Goal: Transaction & Acquisition: Purchase product/service

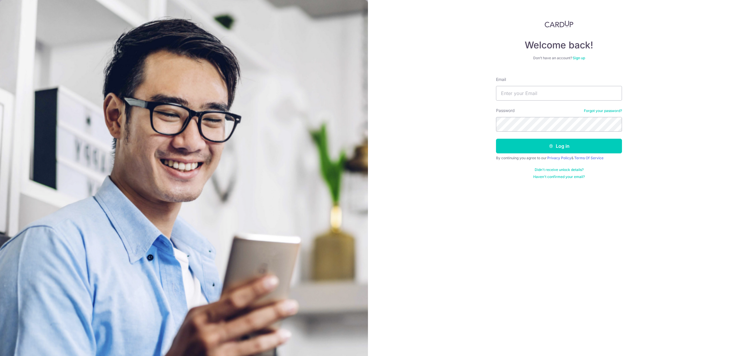
type input "hlk_kuen@yahoo.com"
click at [532, 147] on button "Log in" at bounding box center [559, 146] width 126 height 15
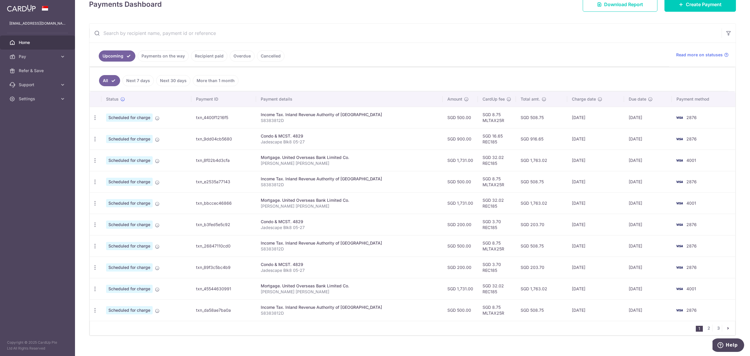
scroll to position [91, 0]
click at [205, 55] on link "Recipient paid" at bounding box center [209, 55] width 36 height 11
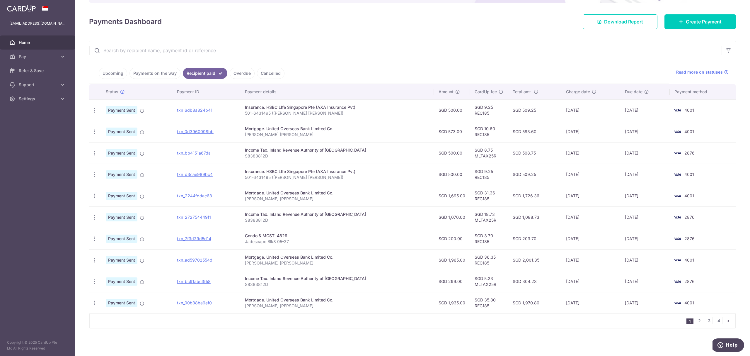
scroll to position [74, 0]
click at [118, 75] on link "Upcoming" at bounding box center [113, 73] width 28 height 11
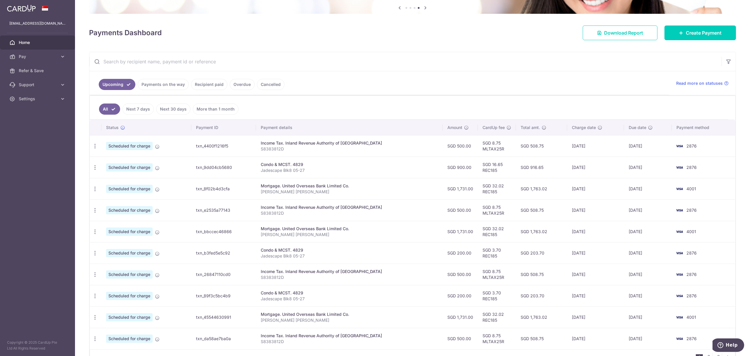
scroll to position [100, 0]
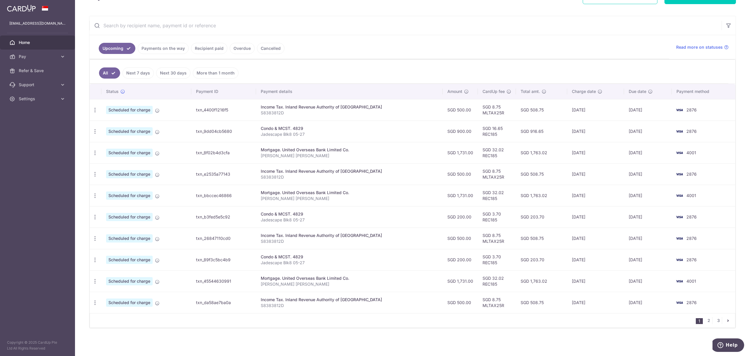
click at [197, 43] on link "Recipient paid" at bounding box center [209, 48] width 36 height 11
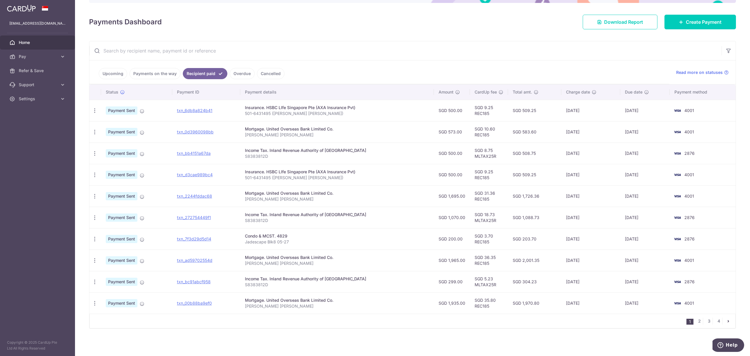
scroll to position [74, 0]
click at [121, 72] on link "Upcoming" at bounding box center [113, 73] width 28 height 11
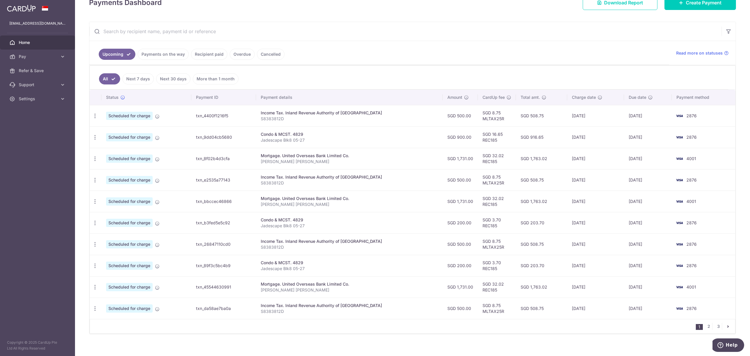
scroll to position [100, 0]
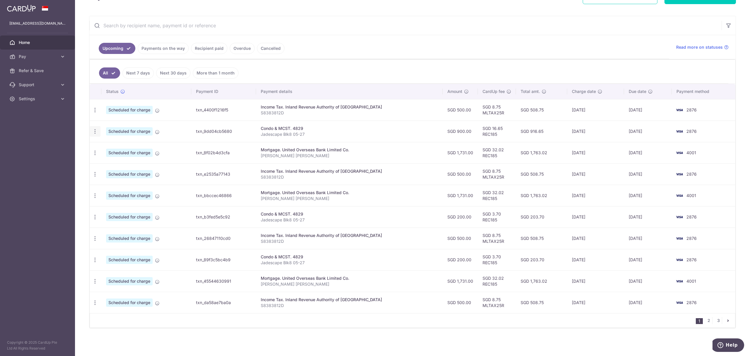
click at [98, 132] on icon "button" at bounding box center [95, 131] width 6 height 6
click at [171, 130] on td "Scheduled for charge" at bounding box center [146, 130] width 90 height 21
click at [95, 193] on icon "button" at bounding box center [95, 196] width 6 height 6
click at [124, 225] on span "Cancel payment" at bounding box center [126, 225] width 39 height 7
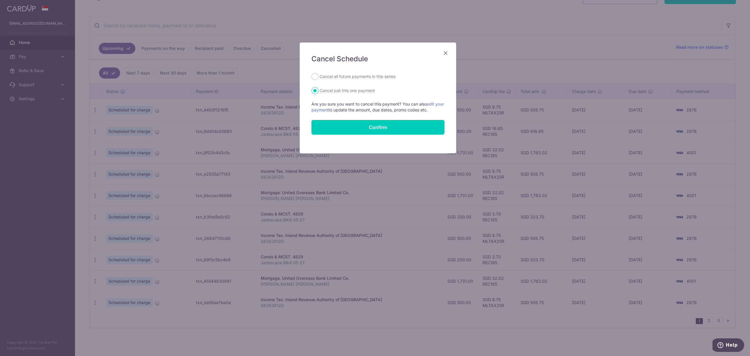
click at [351, 76] on label "Cancel all future payments in this series" at bounding box center [358, 76] width 76 height 7
click at [319, 76] on input "Cancel all future payments in this series" at bounding box center [315, 76] width 7 height 7
radio input "true"
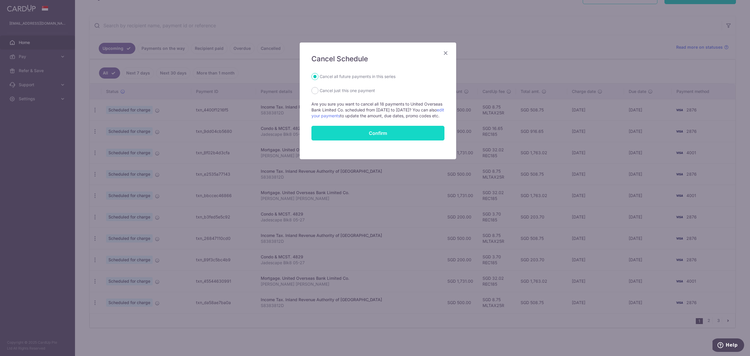
click at [381, 138] on button "Confirm" at bounding box center [378, 133] width 133 height 15
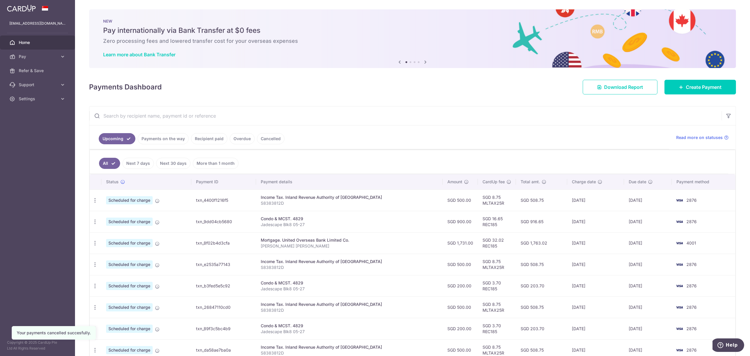
scroll to position [100, 0]
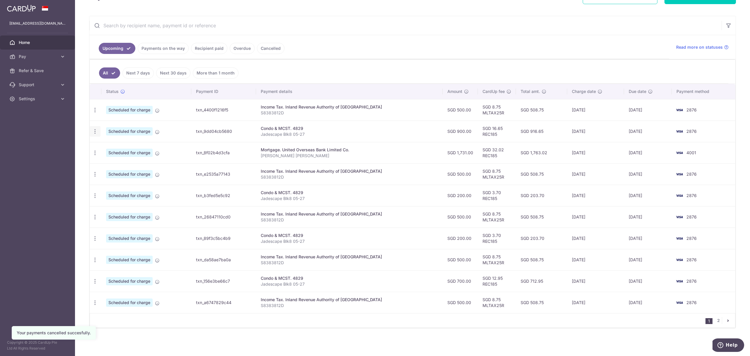
click at [93, 130] on icon "button" at bounding box center [95, 131] width 6 height 6
click at [126, 164] on span "Cancel payment" at bounding box center [126, 161] width 39 height 7
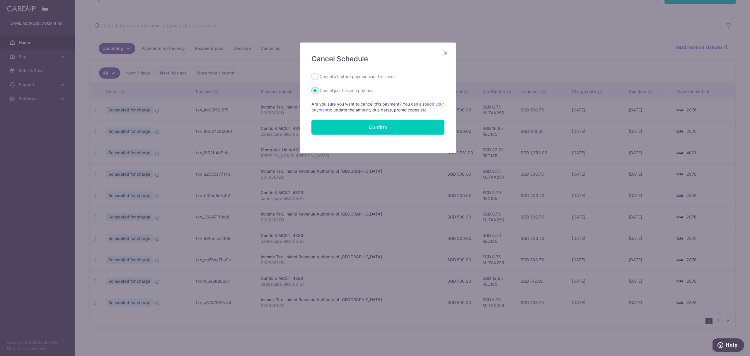
click at [362, 80] on label "Cancel all future payments in this series" at bounding box center [358, 76] width 76 height 7
click at [319, 80] on input "Cancel all future payments in this series" at bounding box center [315, 76] width 7 height 7
radio input "true"
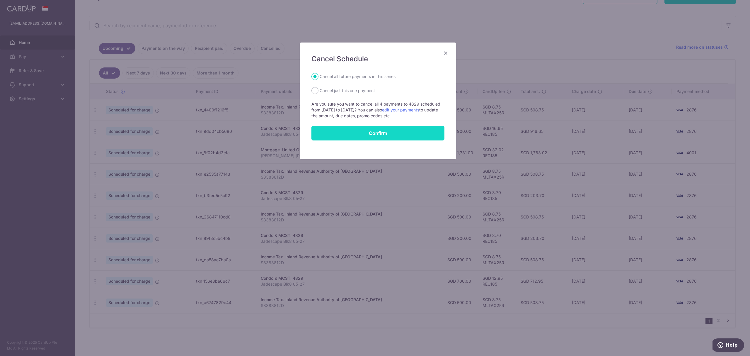
click at [360, 139] on button "Confirm" at bounding box center [378, 133] width 133 height 15
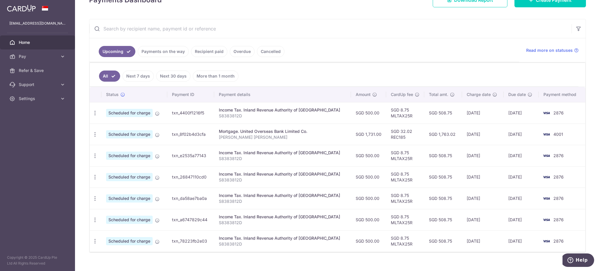
scroll to position [104, 0]
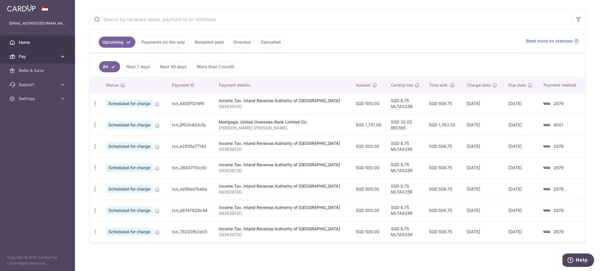
click at [53, 55] on span "Pay" at bounding box center [38, 57] width 39 height 6
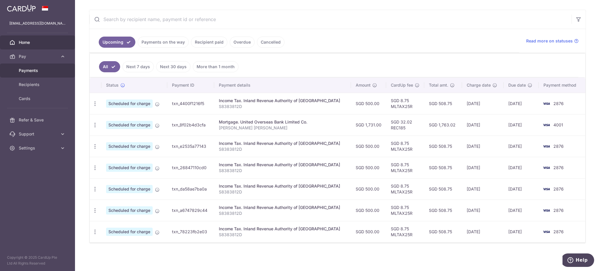
click at [48, 69] on span "Payments" at bounding box center [38, 71] width 39 height 6
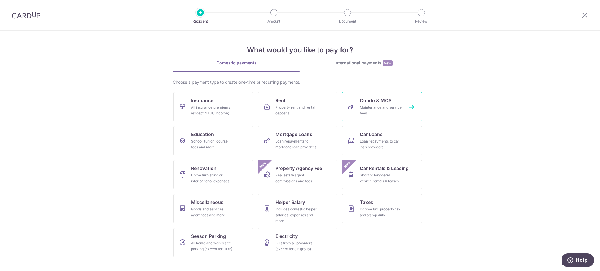
click at [357, 112] on link "Condo & MCST Maintenance and service fees" at bounding box center [382, 106] width 80 height 29
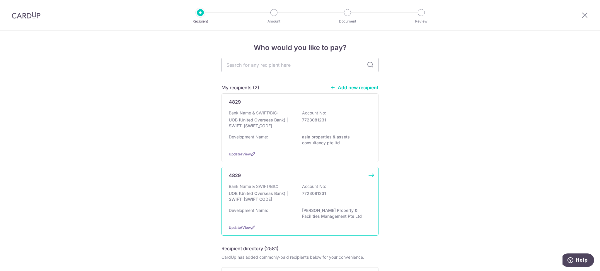
click at [258, 193] on p "UOB (United Overseas Bank) | SWIFT: [SWIFT_CODE]" at bounding box center [262, 197] width 66 height 12
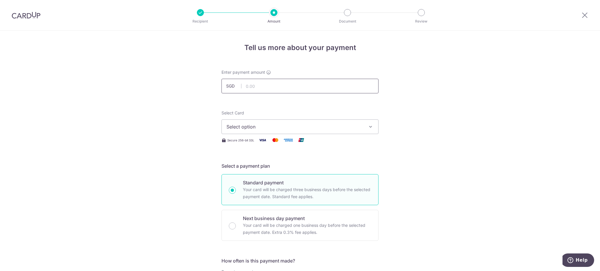
drag, startPoint x: 0, startPoint y: 0, endPoint x: 255, endPoint y: 84, distance: 268.8
click at [255, 84] on input "text" at bounding box center [300, 86] width 157 height 15
type input "1,100.00"
click at [296, 125] on span "Select option" at bounding box center [295, 126] width 137 height 7
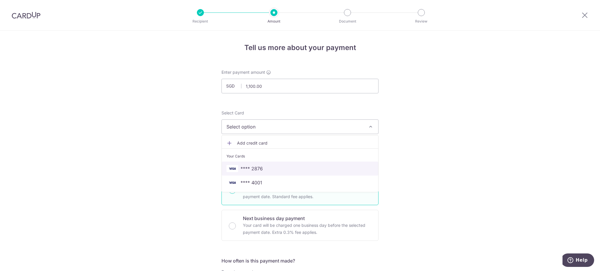
click at [274, 171] on span "**** 2876" at bounding box center [300, 168] width 147 height 7
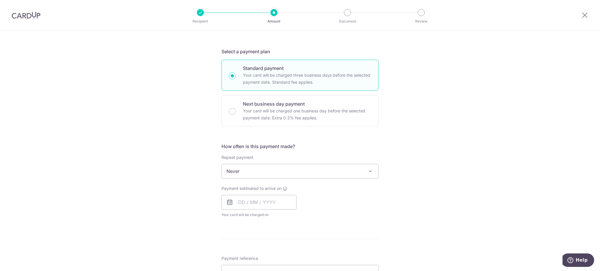
scroll to position [116, 0]
click at [239, 172] on span "Never" at bounding box center [300, 170] width 156 height 14
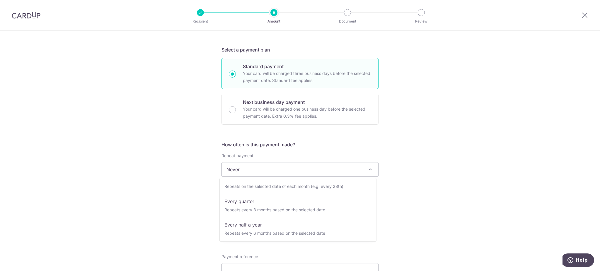
scroll to position [58, 0]
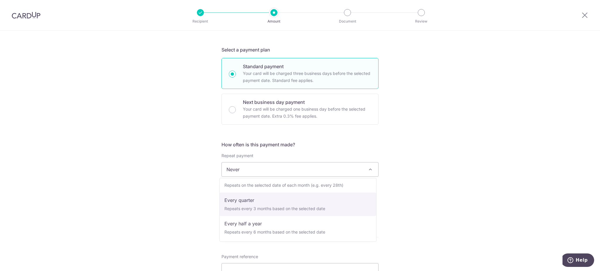
select select "4"
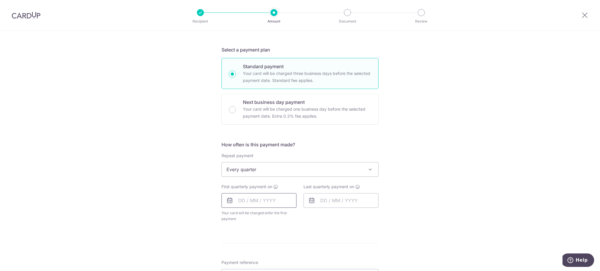
click at [232, 202] on input "text" at bounding box center [259, 200] width 75 height 15
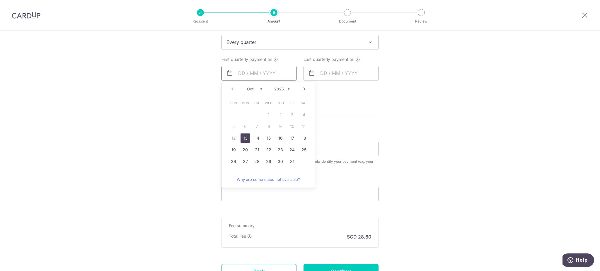
scroll to position [247, 0]
click at [291, 161] on link "31" at bounding box center [291, 158] width 9 height 9
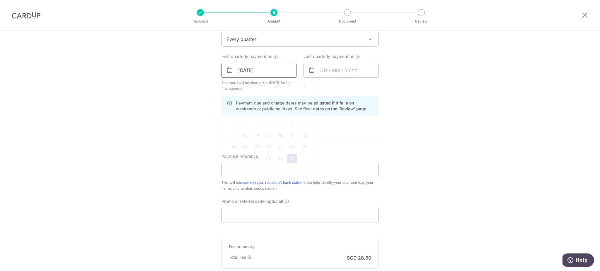
click at [268, 67] on input "31/10/2025" at bounding box center [259, 70] width 75 height 15
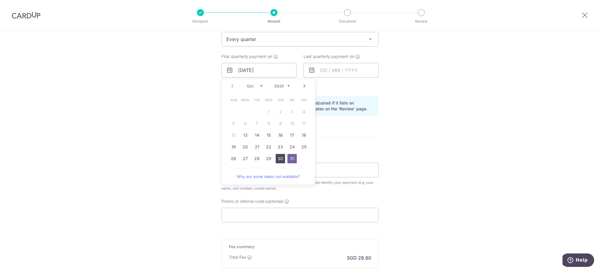
click at [278, 155] on link "30" at bounding box center [280, 158] width 9 height 9
type input "30/10/2025"
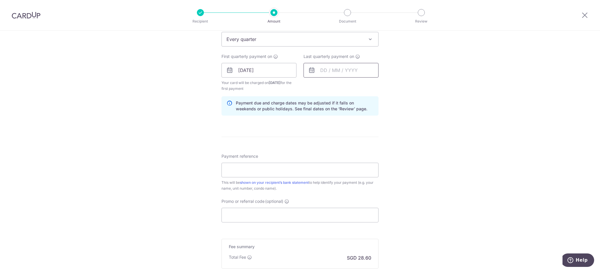
click at [320, 73] on input "text" at bounding box center [341, 70] width 75 height 15
click at [364, 84] on select "2025 2026 2027 2028 2029 2030 2031 2032 2033 2034 2035" at bounding box center [364, 86] width 16 height 5
click at [387, 160] on link "30" at bounding box center [385, 158] width 9 height 9
type input "30/10/2027"
click at [255, 175] on input "Payment reference" at bounding box center [300, 170] width 157 height 15
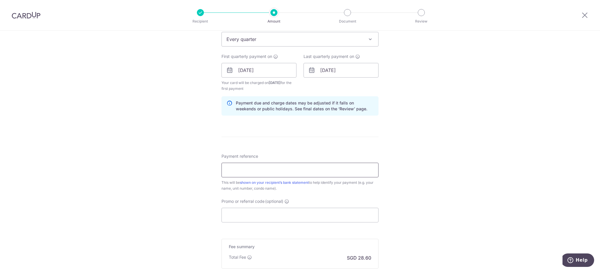
type input "Jadescape Blk8 05-27"
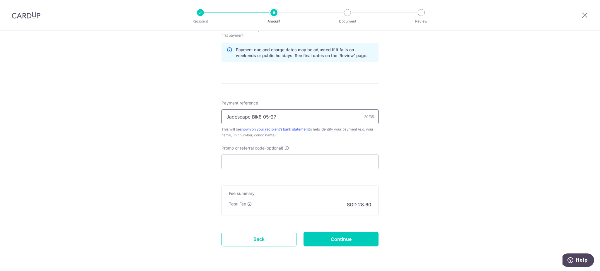
scroll to position [319, 0]
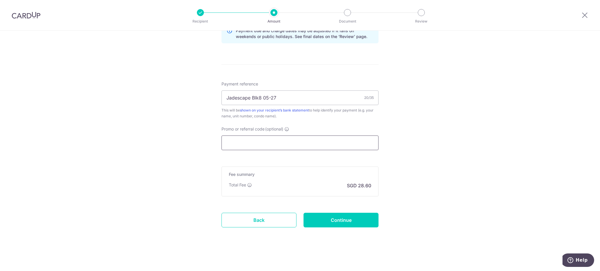
click at [266, 149] on input "Promo or referral code (optional)" at bounding box center [300, 143] width 157 height 15
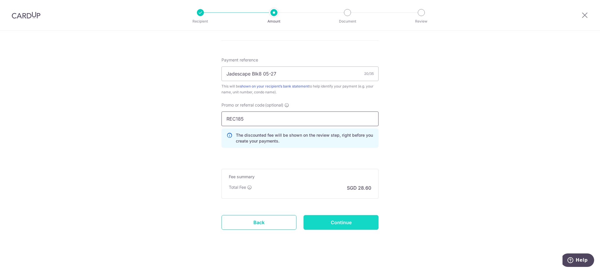
scroll to position [346, 0]
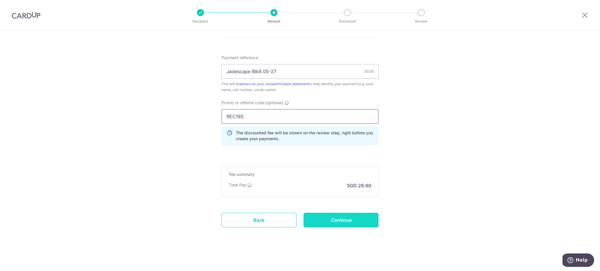
type input "REC185"
click at [324, 217] on input "Continue" at bounding box center [341, 220] width 75 height 15
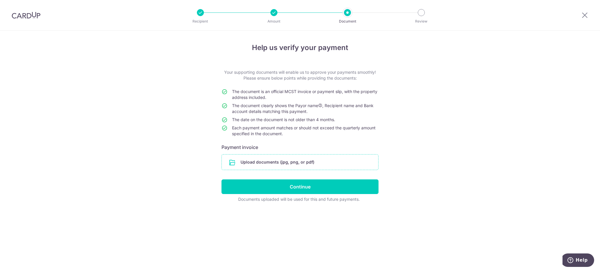
click at [316, 158] on input "file" at bounding box center [300, 162] width 156 height 15
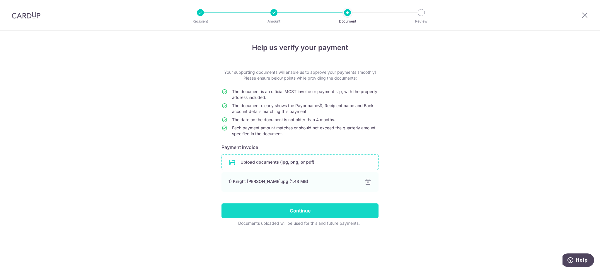
click at [318, 213] on input "Continue" at bounding box center [300, 211] width 157 height 15
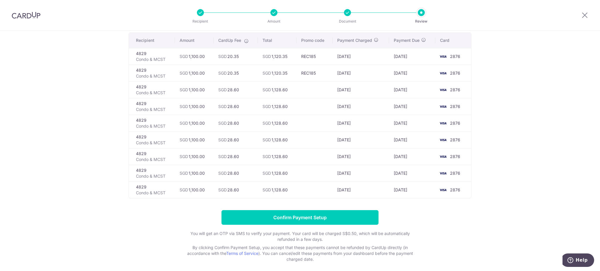
scroll to position [42, 0]
click at [297, 215] on input "Confirm Payment Setup" at bounding box center [300, 218] width 157 height 15
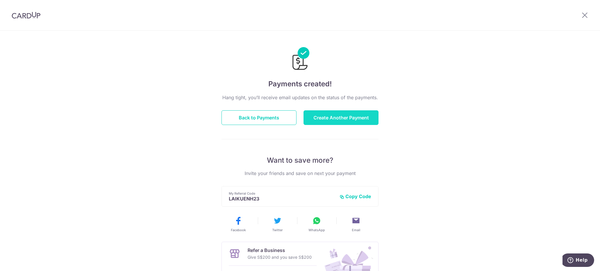
click at [313, 115] on button "Create Another Payment" at bounding box center [341, 117] width 75 height 15
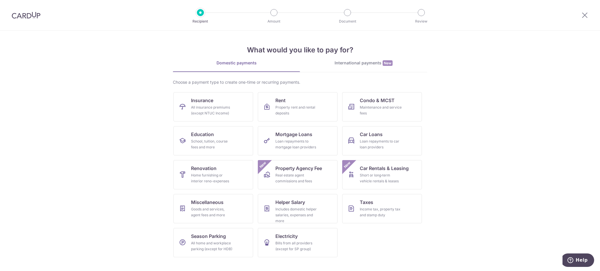
click at [38, 12] on img at bounding box center [26, 15] width 29 height 7
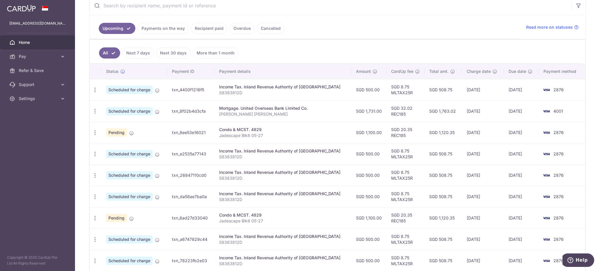
scroll to position [110, 0]
click at [94, 114] on icon "button" at bounding box center [95, 112] width 6 height 6
click at [124, 108] on span "Scheduled for charge" at bounding box center [129, 112] width 47 height 8
click at [130, 112] on span "Scheduled for charge" at bounding box center [129, 112] width 47 height 8
click at [96, 111] on icon "button" at bounding box center [95, 112] width 6 height 6
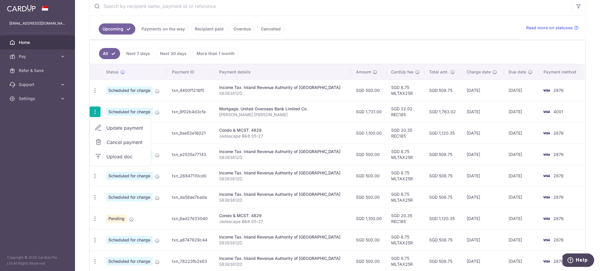
click at [126, 111] on span "Scheduled for charge" at bounding box center [129, 112] width 47 height 8
click at [97, 113] on icon "button" at bounding box center [95, 112] width 6 height 6
click at [132, 113] on span "Scheduled for charge" at bounding box center [129, 112] width 47 height 8
click at [96, 112] on icon "button" at bounding box center [95, 112] width 6 height 6
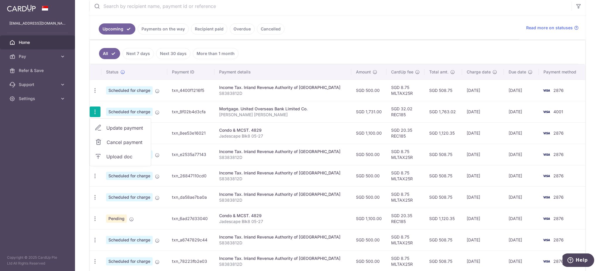
click at [122, 111] on span "Scheduled for charge" at bounding box center [129, 112] width 47 height 8
click at [94, 112] on icon "button" at bounding box center [95, 112] width 6 height 6
click at [109, 129] on span "Update payment" at bounding box center [126, 128] width 40 height 7
radio input "true"
type input "1,731.00"
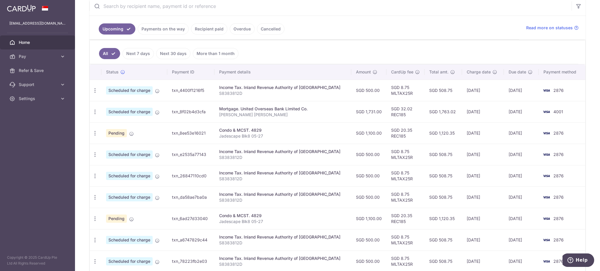
type input "29/10/2025"
type input "hing lai kuen"
type input "REC185"
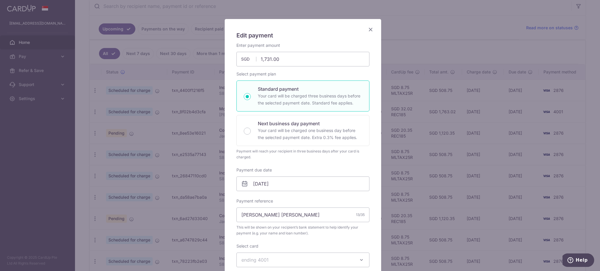
scroll to position [24, 0]
click at [401, 55] on div "Edit payment By clicking apply, you will make changes to all payments to United…" at bounding box center [300, 135] width 600 height 271
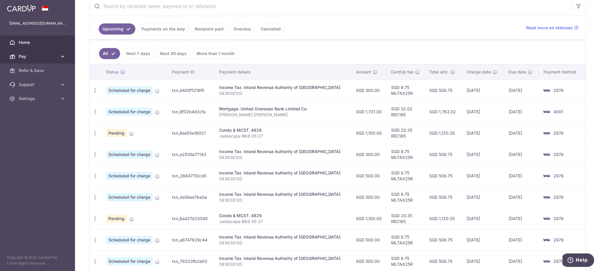
click at [42, 59] on span "Pay" at bounding box center [38, 57] width 39 height 6
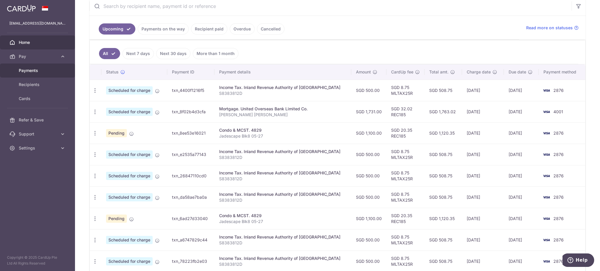
click at [38, 71] on span "Payments" at bounding box center [38, 71] width 39 height 6
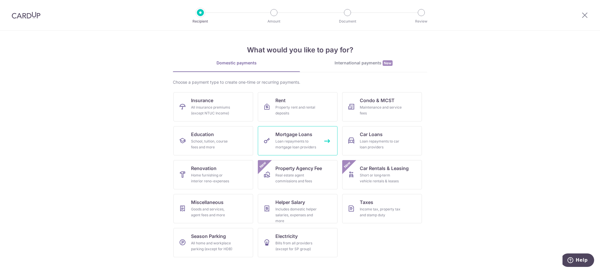
click at [300, 145] on div "Loan repayments to mortgage loan providers" at bounding box center [296, 145] width 42 height 12
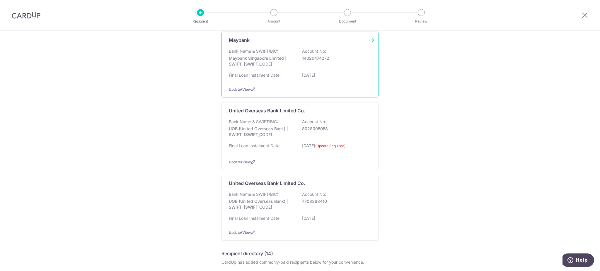
scroll to position [62, 0]
click at [239, 91] on span "Update/View" at bounding box center [240, 90] width 22 height 4
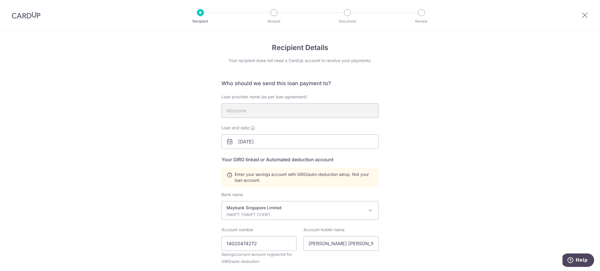
click at [15, 12] on img at bounding box center [26, 15] width 29 height 7
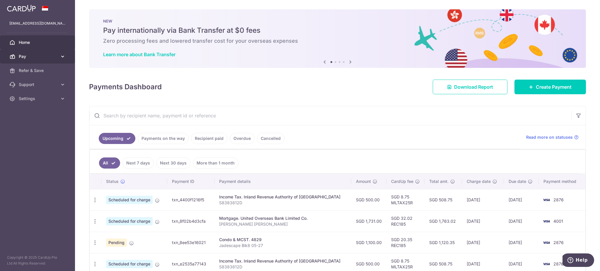
click at [40, 57] on span "Pay" at bounding box center [38, 57] width 39 height 6
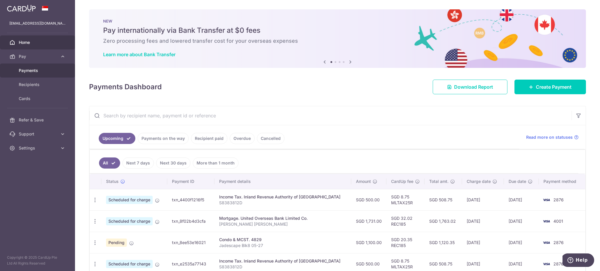
click at [45, 72] on span "Payments" at bounding box center [38, 71] width 39 height 6
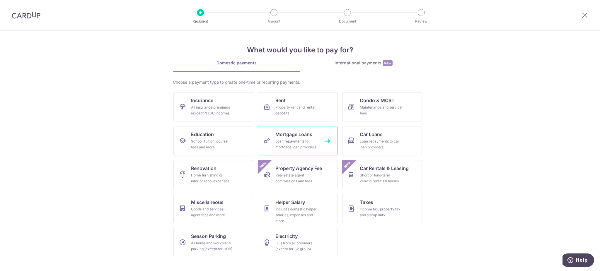
click at [277, 136] on span "Mortgage Loans" at bounding box center [293, 134] width 37 height 7
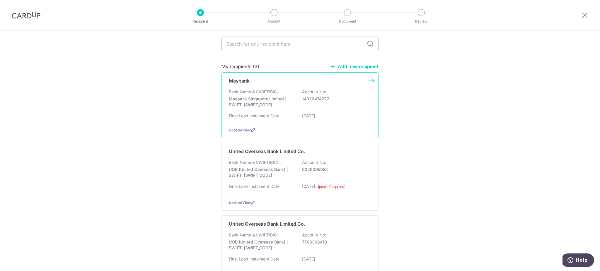
scroll to position [21, 0]
drag, startPoint x: 355, startPoint y: 110, endPoint x: 174, endPoint y: 121, distance: 181.7
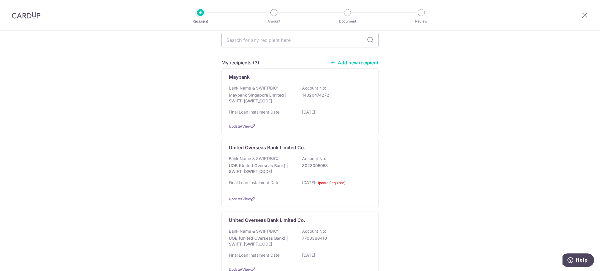
scroll to position [0, 0]
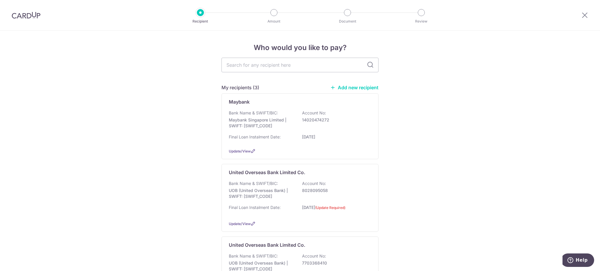
click at [24, 21] on div at bounding box center [26, 15] width 52 height 30
click at [28, 14] on img at bounding box center [26, 15] width 29 height 7
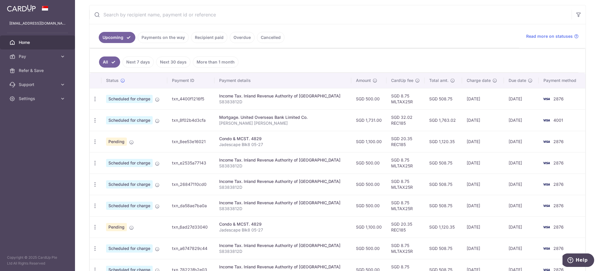
scroll to position [101, 0]
click at [279, 120] on div "Mortgage. United Overseas Bank Limited Co." at bounding box center [282, 117] width 127 height 6
click at [129, 119] on span "Scheduled for charge" at bounding box center [129, 120] width 47 height 8
click at [92, 122] on icon "button" at bounding box center [95, 120] width 6 height 6
click at [116, 136] on span "Update payment" at bounding box center [126, 136] width 40 height 7
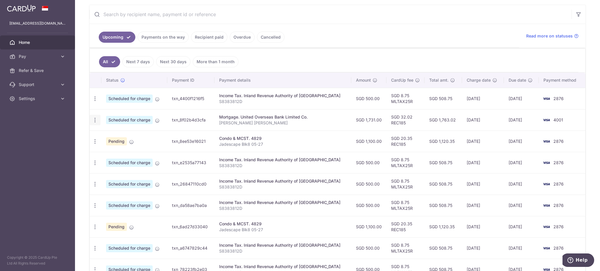
radio input "true"
type input "1,731.00"
type input "[DATE]"
type input "[PERSON_NAME] [PERSON_NAME]"
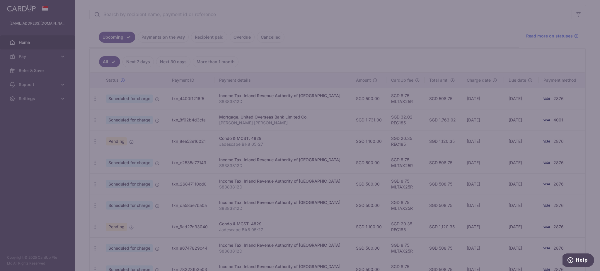
type input "REC185"
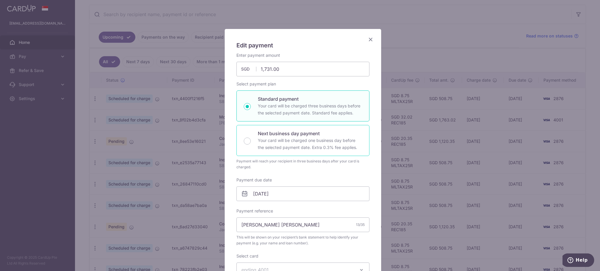
scroll to position [0, 0]
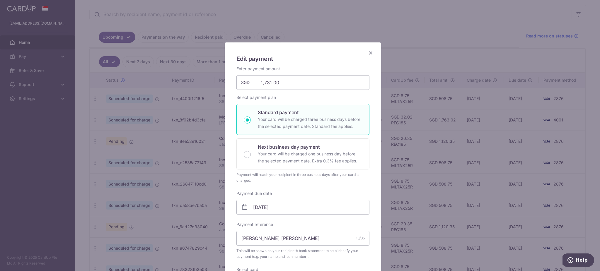
click at [370, 54] on icon "Close" at bounding box center [370, 52] width 7 height 7
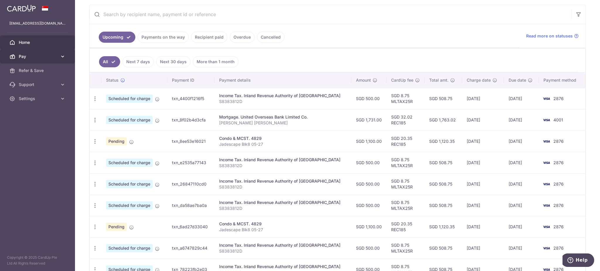
click at [49, 61] on link "Pay" at bounding box center [37, 57] width 75 height 14
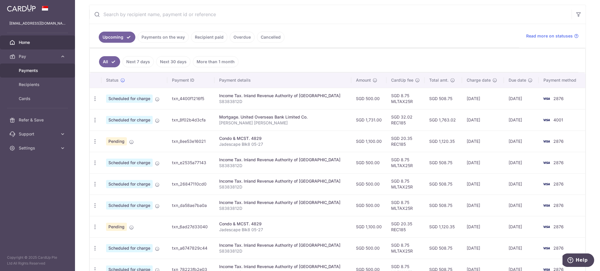
click at [46, 71] on span "Payments" at bounding box center [38, 71] width 39 height 6
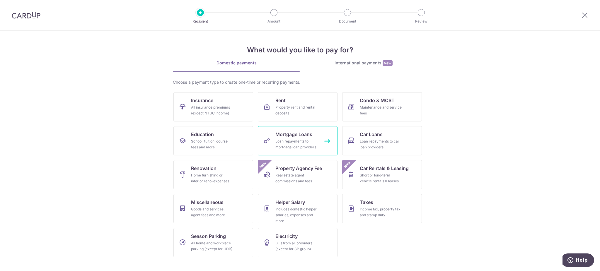
click at [298, 141] on div "Loan repayments to mortgage loan providers" at bounding box center [296, 145] width 42 height 12
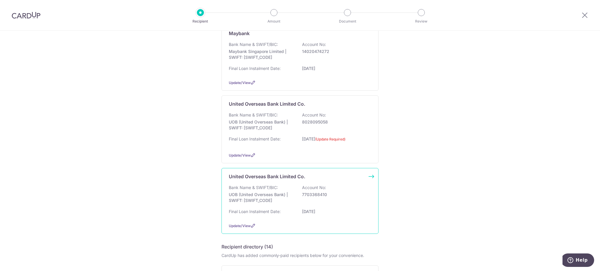
scroll to position [69, 0]
click at [293, 198] on div "Bank Name & SWIFT/BIC: UOB (United Overseas Bank) | SWIFT: [SWIFT_CODE] Account…" at bounding box center [300, 196] width 142 height 22
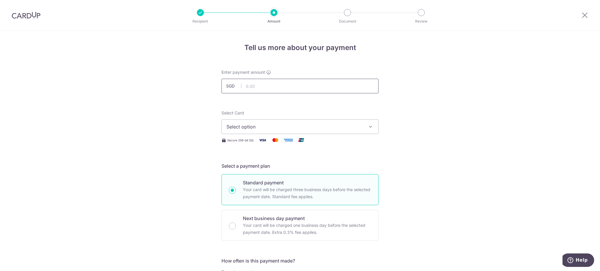
click at [256, 83] on input "text" at bounding box center [300, 86] width 157 height 15
type input "1,731.00"
click at [238, 130] on span "Select option" at bounding box center [295, 126] width 137 height 7
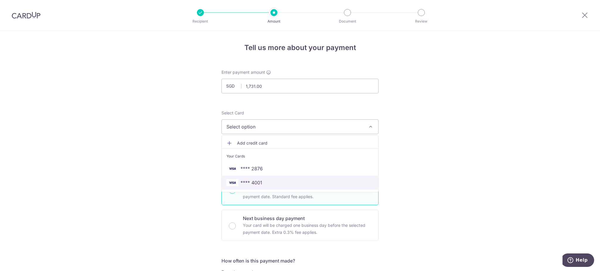
drag, startPoint x: 259, startPoint y: 182, endPoint x: 263, endPoint y: 171, distance: 11.0
click at [259, 182] on span "**** 4001" at bounding box center [252, 182] width 22 height 7
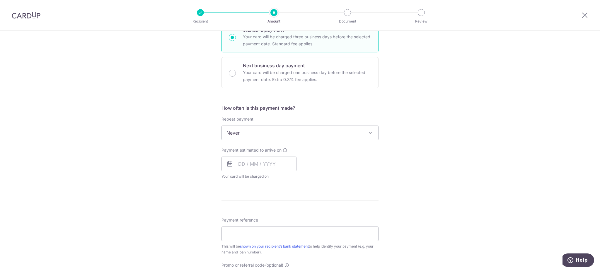
scroll to position [153, 0]
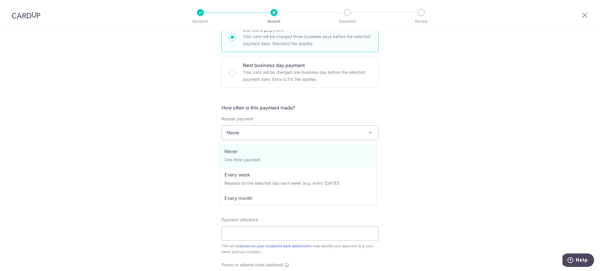
click at [270, 136] on span "Never" at bounding box center [300, 133] width 156 height 14
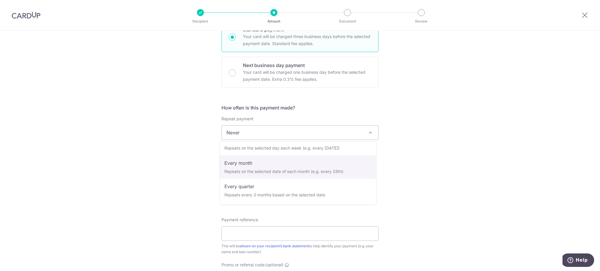
scroll to position [35, 0]
select select "3"
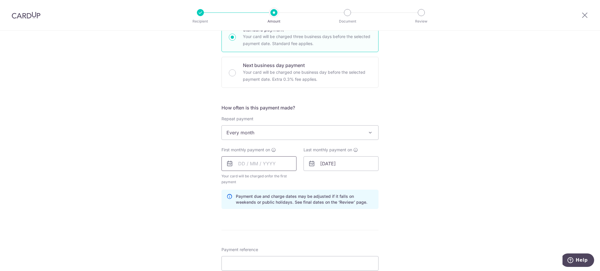
click at [260, 167] on input "text" at bounding box center [259, 163] width 75 height 15
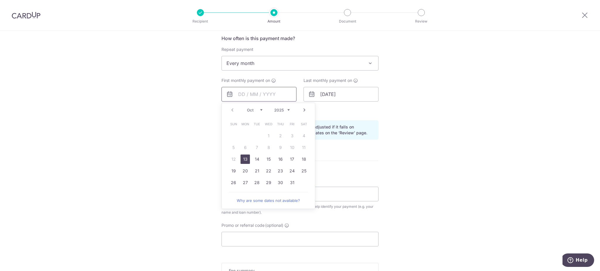
scroll to position [223, 0]
click at [302, 113] on div "Prev Next Oct Nov Dec 2025 2026 2027 2028 2029 2030 2031 2032 2033 2034 2035" at bounding box center [268, 110] width 93 height 14
click at [303, 111] on link "Next" at bounding box center [304, 109] width 7 height 7
click at [278, 183] on link "27" at bounding box center [280, 182] width 9 height 9
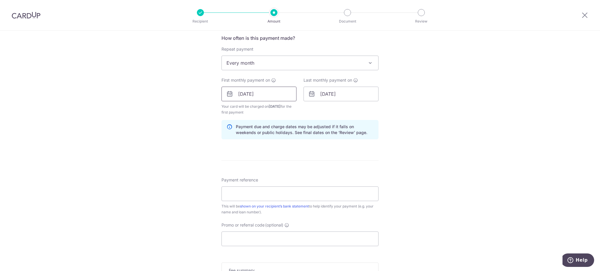
click at [267, 95] on input "27/11/2025" at bounding box center [259, 94] width 75 height 15
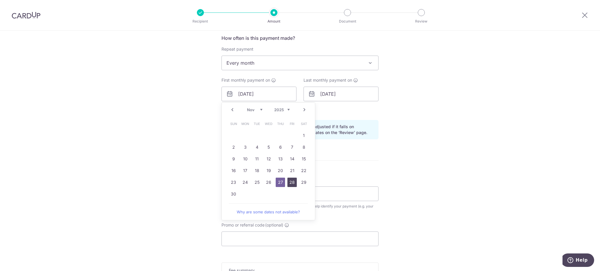
click at [292, 181] on link "28" at bounding box center [291, 182] width 9 height 9
type input "[DATE]"
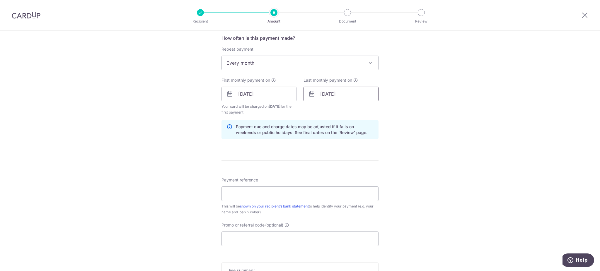
click at [333, 96] on input "31/01/2044" at bounding box center [341, 94] width 75 height 15
click at [368, 110] on select "2024 2025 2026 2027 2028 2029 2030 2031 2032 2033 2034 2035" at bounding box center [364, 110] width 16 height 5
click at [351, 181] on link "28" at bounding box center [350, 182] width 9 height 9
click at [348, 98] on input "28/01/2026" at bounding box center [341, 94] width 75 height 15
click at [368, 109] on select "2024 2025 2026 2027 2028 2029 2030 2031 2032 2033 2034 2035" at bounding box center [364, 110] width 16 height 5
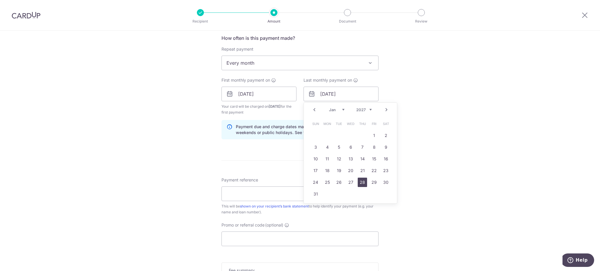
click at [362, 183] on link "28" at bounding box center [362, 182] width 9 height 9
type input "[DATE]"
click at [257, 196] on input "Payment reference" at bounding box center [300, 194] width 157 height 15
type input "[PERSON_NAME] [PERSON_NAME]"
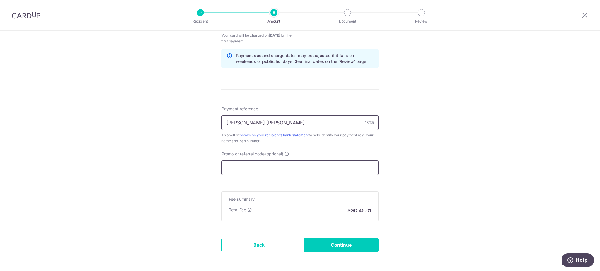
scroll to position [295, 0]
click at [289, 164] on input "Promo or referral code (optional)" at bounding box center [300, 167] width 157 height 15
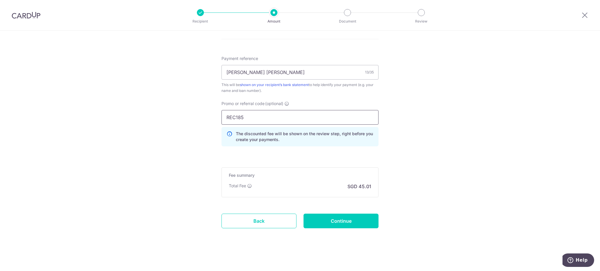
scroll to position [346, 0]
type input "REC185"
click at [336, 217] on input "Continue" at bounding box center [341, 220] width 75 height 15
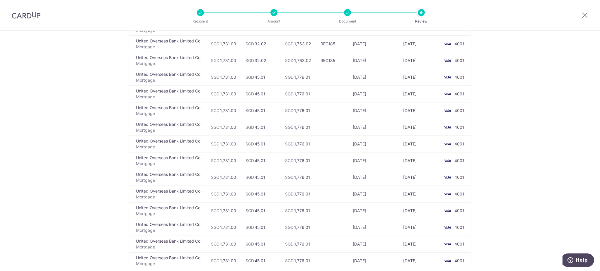
scroll to position [175, 0]
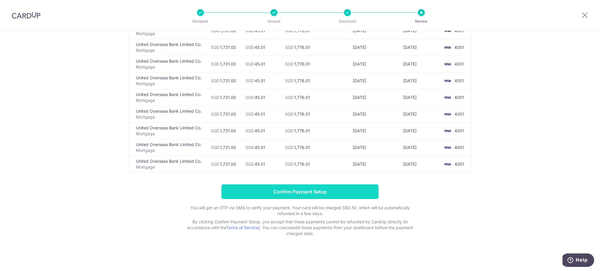
click at [307, 195] on input "Confirm Payment Setup" at bounding box center [300, 192] width 157 height 15
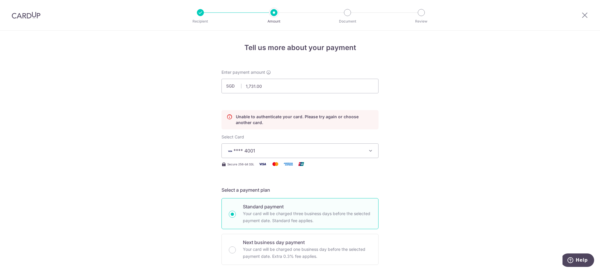
drag, startPoint x: 22, startPoint y: 15, endPoint x: 330, endPoint y: 40, distance: 308.4
click at [22, 15] on img at bounding box center [26, 15] width 29 height 7
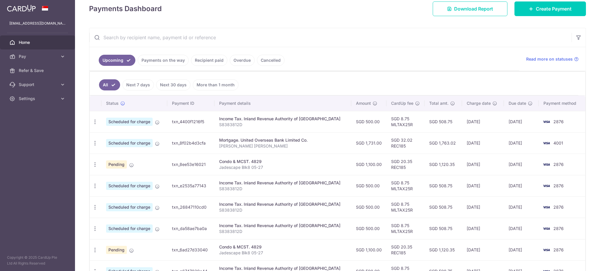
scroll to position [79, 0]
click at [95, 143] on icon "button" at bounding box center [95, 143] width 6 height 6
click at [108, 157] on span "Update payment" at bounding box center [126, 159] width 40 height 7
radio input "true"
type input "1,731.00"
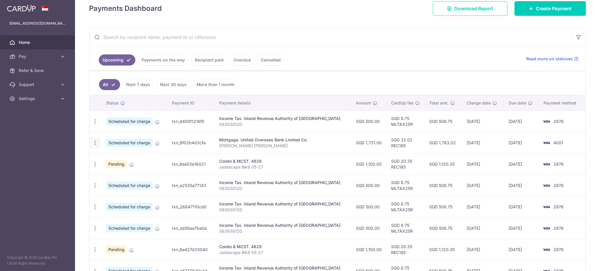
type input "[DATE]"
type input "[PERSON_NAME] [PERSON_NAME]"
type input "REC185"
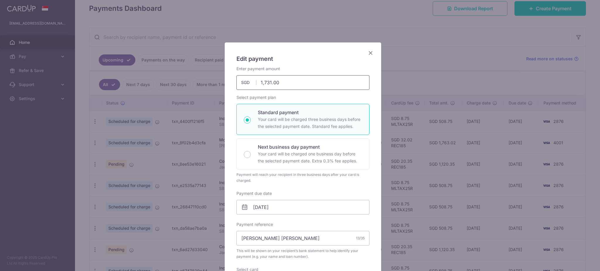
drag, startPoint x: 263, startPoint y: 82, endPoint x: 292, endPoint y: 80, distance: 29.7
click at [292, 80] on input "1,731.00" at bounding box center [302, 82] width 133 height 15
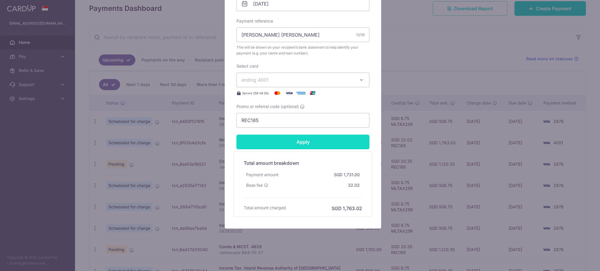
type input "1,265.00"
click at [307, 145] on input "Apply" at bounding box center [302, 142] width 133 height 15
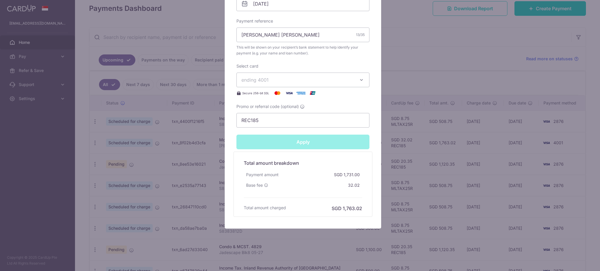
type input "Successfully Applied"
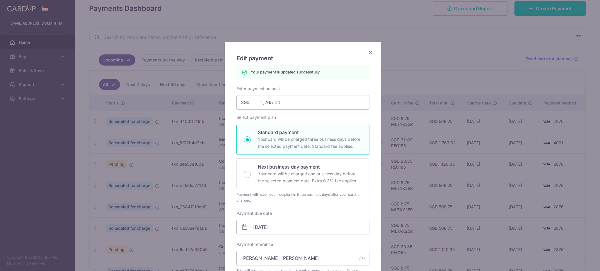
scroll to position [0, 0]
click at [368, 54] on icon "Close" at bounding box center [370, 52] width 7 height 7
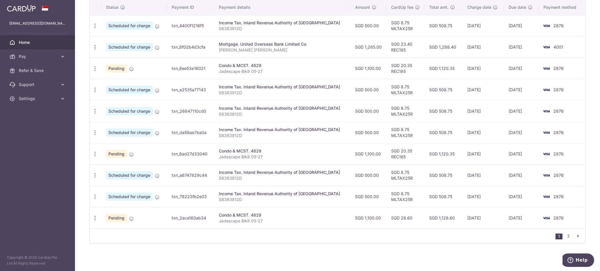
scroll to position [182, 0]
click at [565, 235] on link "2" at bounding box center [568, 235] width 7 height 7
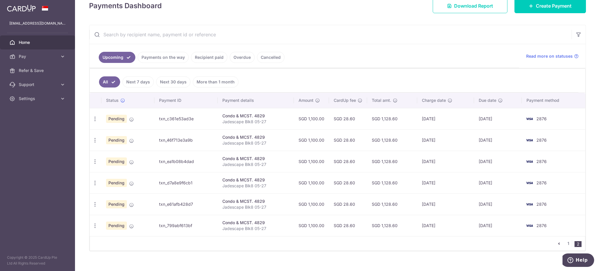
scroll to position [90, 0]
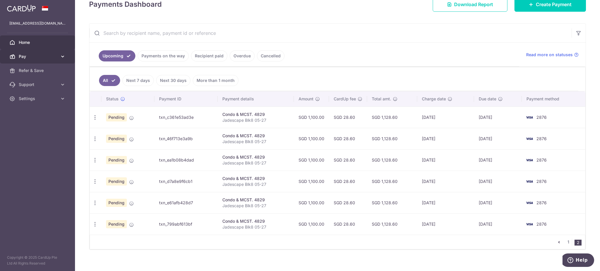
click at [31, 57] on span "Pay" at bounding box center [38, 57] width 39 height 6
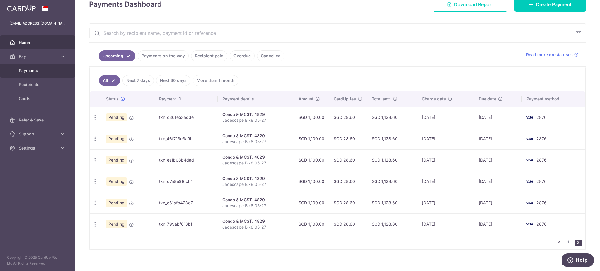
click at [33, 69] on span "Payments" at bounding box center [38, 71] width 39 height 6
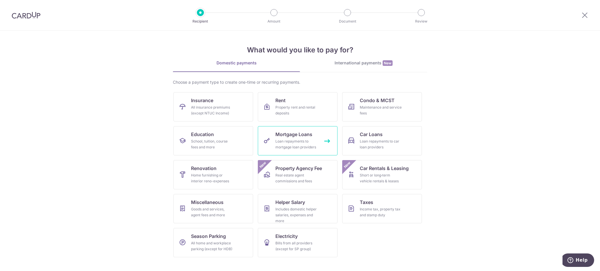
click at [302, 143] on div "Loan repayments to mortgage loan providers" at bounding box center [296, 145] width 42 height 12
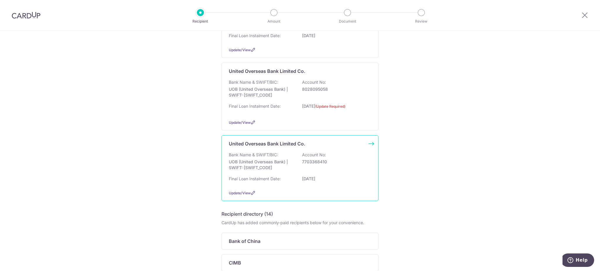
scroll to position [102, 0]
click at [289, 159] on p "UOB (United Overseas Bank) | SWIFT: [SWIFT_CODE]" at bounding box center [262, 165] width 66 height 12
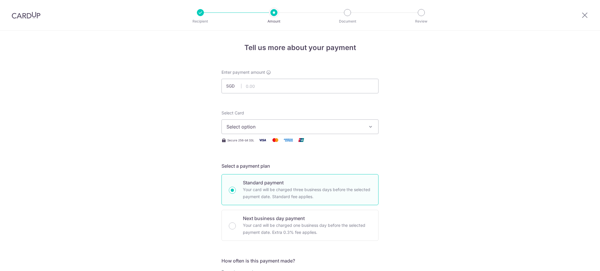
scroll to position [1, 0]
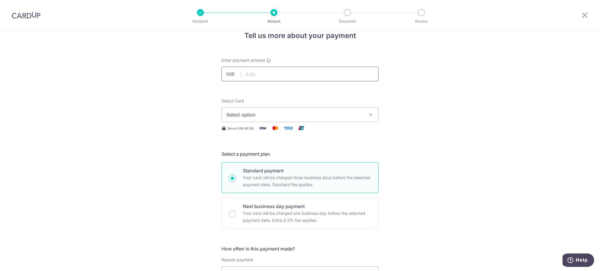
click at [269, 68] on input "text" at bounding box center [300, 74] width 157 height 15
type input "1,731.00"
click at [272, 119] on button "Select option" at bounding box center [300, 114] width 157 height 15
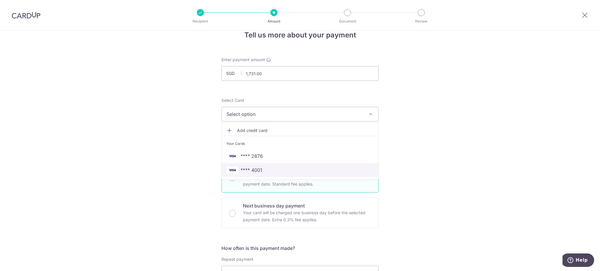
click at [271, 169] on span "**** 4001" at bounding box center [300, 170] width 147 height 7
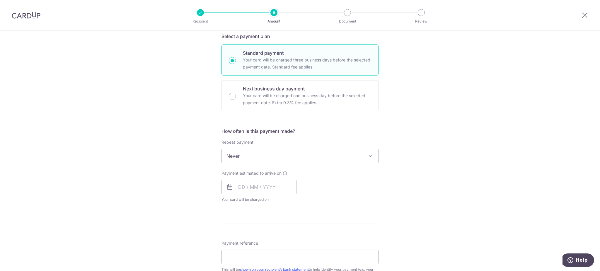
scroll to position [130, 0]
click at [270, 158] on span "Never" at bounding box center [300, 156] width 156 height 14
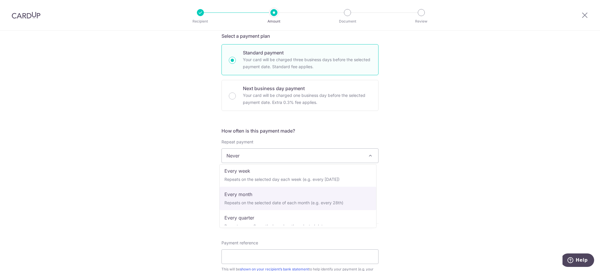
scroll to position [27, 0]
select select "3"
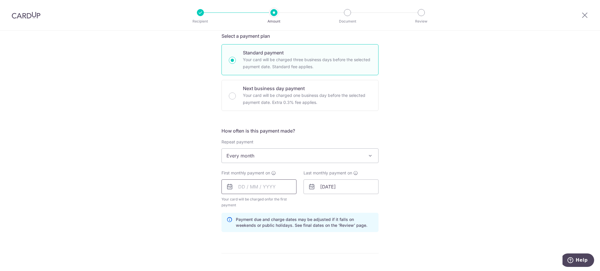
click at [263, 187] on input "text" at bounding box center [259, 187] width 75 height 15
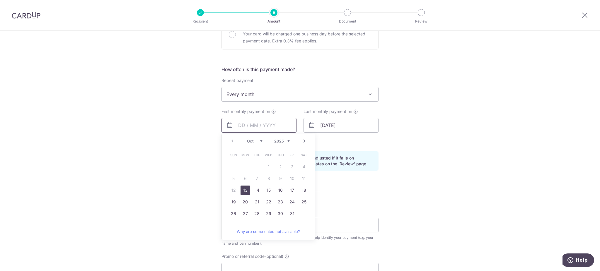
scroll to position [219, 0]
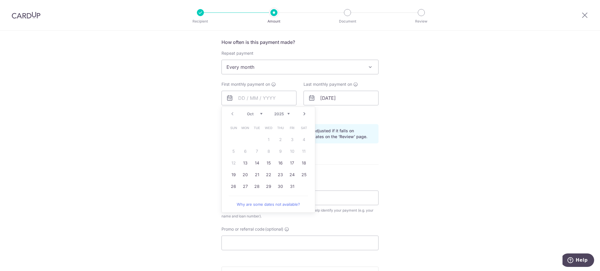
click at [303, 115] on link "Next" at bounding box center [304, 113] width 7 height 7
click at [290, 188] on link "28" at bounding box center [291, 186] width 9 height 9
type input "28/11/2025"
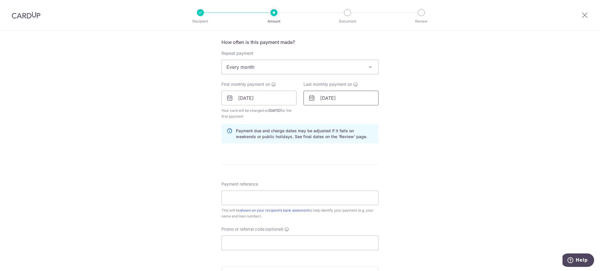
click at [323, 98] on input "31/01/2044" at bounding box center [341, 98] width 75 height 15
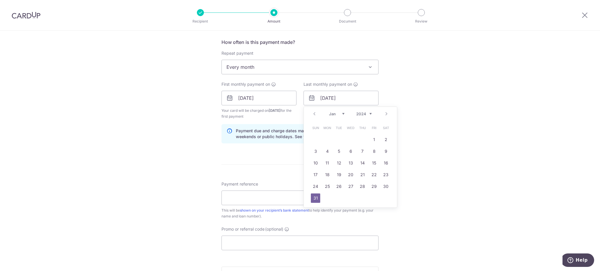
click at [369, 114] on select "2024 2025 2026 2027 2028 2029 2030 2031 2032 2033 2034 2035" at bounding box center [364, 114] width 16 height 5
click at [370, 187] on link "29" at bounding box center [374, 186] width 9 height 9
click at [346, 100] on input "29/01/2027" at bounding box center [341, 98] width 75 height 15
click at [361, 185] on link "28" at bounding box center [362, 186] width 9 height 9
type input "28/01/2027"
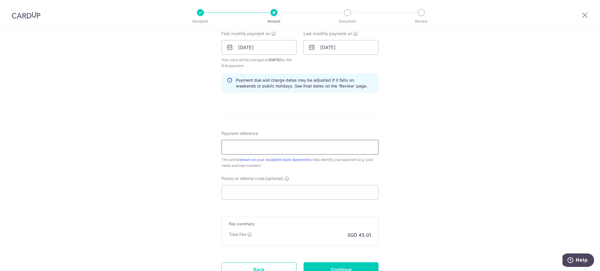
scroll to position [270, 0]
click at [254, 149] on input "Payment reference" at bounding box center [300, 146] width 157 height 15
type input "[PERSON_NAME] [PERSON_NAME]"
click at [255, 191] on input "Promo or referral code (optional)" at bounding box center [300, 192] width 157 height 15
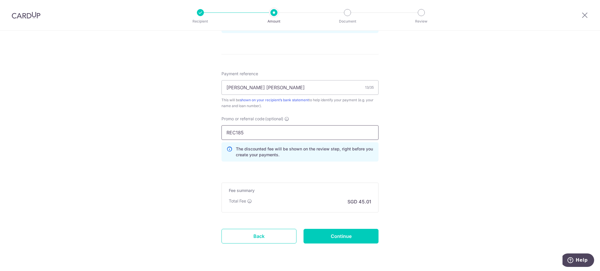
scroll to position [346, 0]
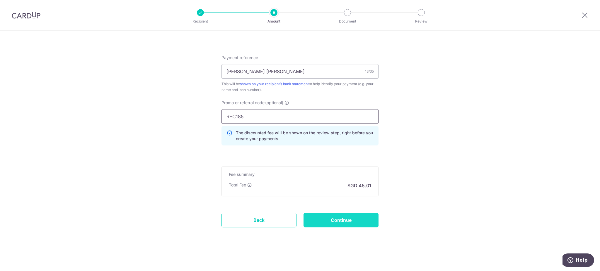
type input "REC185"
click at [338, 219] on input "Continue" at bounding box center [341, 220] width 75 height 15
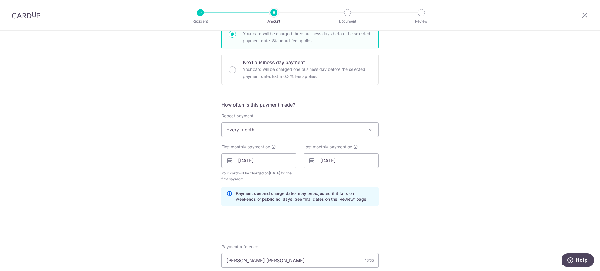
scroll to position [142, 0]
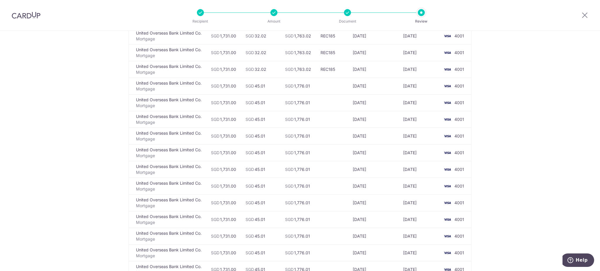
scroll to position [175, 0]
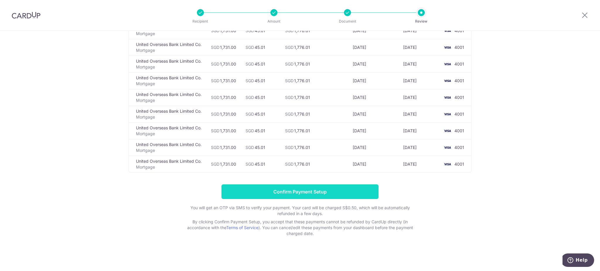
click at [290, 189] on input "Confirm Payment Setup" at bounding box center [300, 192] width 157 height 15
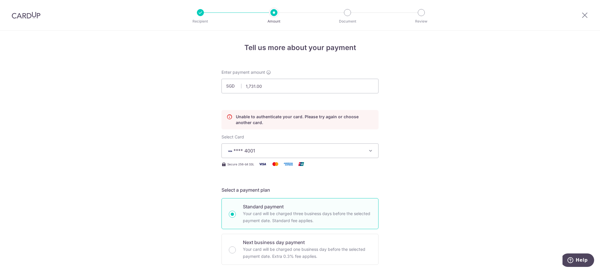
click at [28, 17] on img at bounding box center [26, 15] width 29 height 7
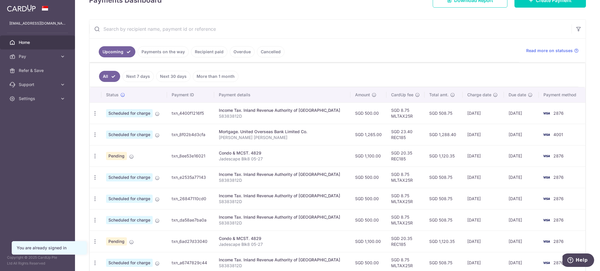
scroll to position [94, 0]
click at [95, 134] on icon "button" at bounding box center [95, 135] width 6 height 6
click at [111, 150] on span "Update payment" at bounding box center [126, 150] width 40 height 7
radio input "true"
type input "1,265.00"
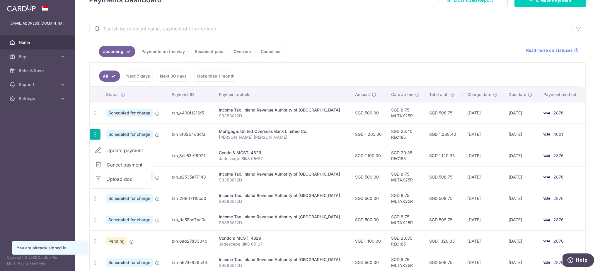
type input "[DATE]"
type input "[PERSON_NAME] [PERSON_NAME]"
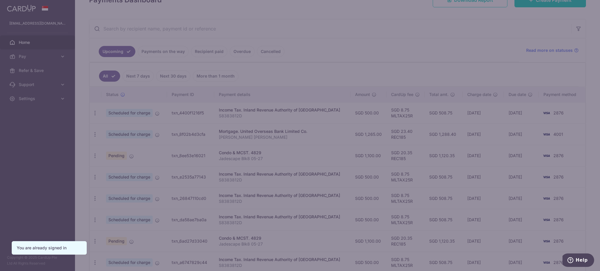
type input "REC185"
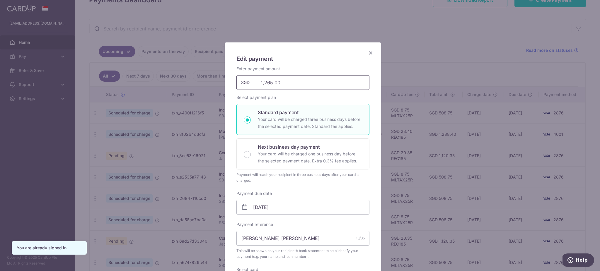
click at [268, 83] on input "1,265.00" at bounding box center [302, 82] width 133 height 15
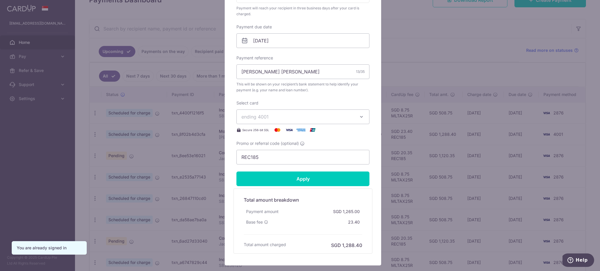
scroll to position [204, 0]
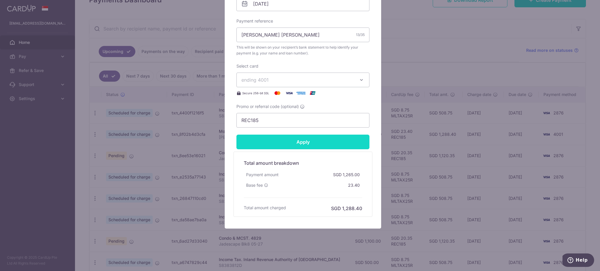
type input "1,266.00"
click at [278, 136] on input "Apply" at bounding box center [302, 142] width 133 height 15
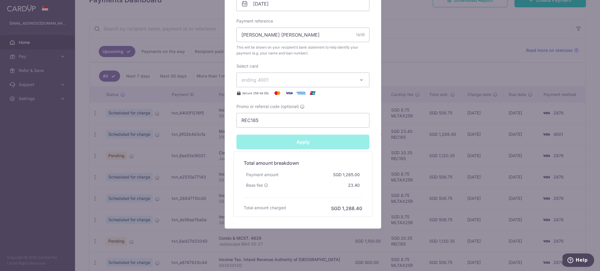
type input "Successfully Applied"
click at [416, 77] on div "Edit payment By clicking apply, you will make changes to all payments to United…" at bounding box center [300, 135] width 600 height 271
